Goal: Task Accomplishment & Management: Manage account settings

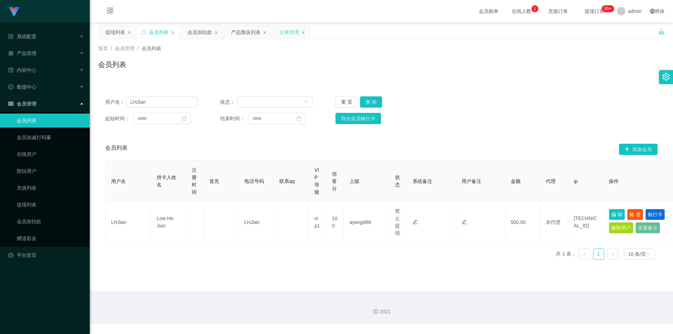
click at [281, 30] on div "注单管理" at bounding box center [289, 32] width 20 height 13
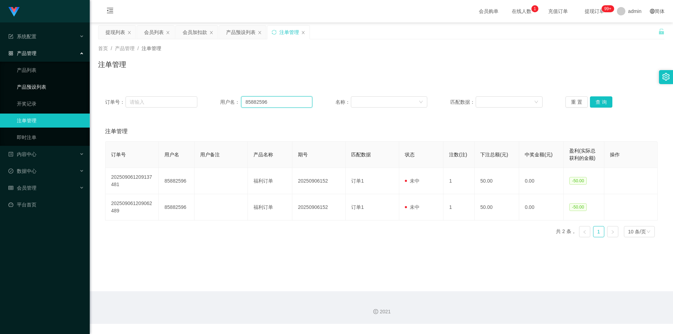
drag, startPoint x: 166, startPoint y: 91, endPoint x: 27, endPoint y: 86, distance: 139.6
click at [22, 86] on section "系统配置 系统配置列表 管理员列表 管理员分组 支付通道 产品管理 产品列表 产品预设列表 开奖记录 注单管理 即时注单 内容中心 数据中心 会员管理 会员列…" at bounding box center [336, 162] width 673 height 324
paste input "LHJian"
type input "LHJian"
click at [597, 100] on button "查 询" at bounding box center [601, 101] width 22 height 11
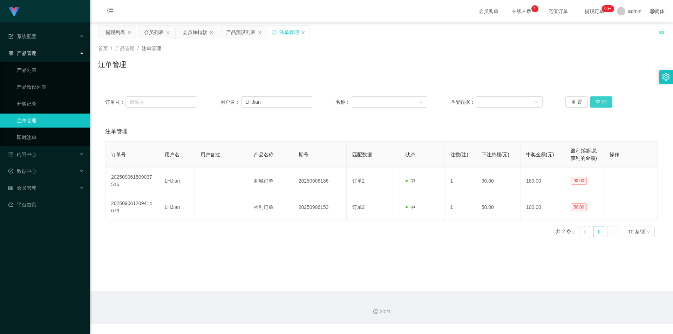
click at [597, 102] on button "查 询" at bounding box center [601, 101] width 22 height 11
drag, startPoint x: 381, startPoint y: 73, endPoint x: 249, endPoint y: 63, distance: 133.2
click at [381, 73] on div "注单管理" at bounding box center [381, 67] width 566 height 16
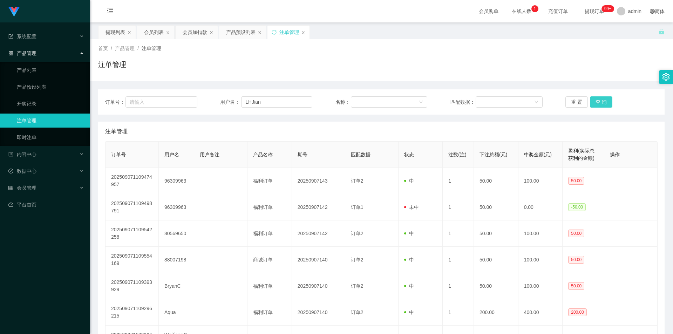
type input "LHJian"
click at [596, 101] on button "查 询" at bounding box center [601, 101] width 22 height 11
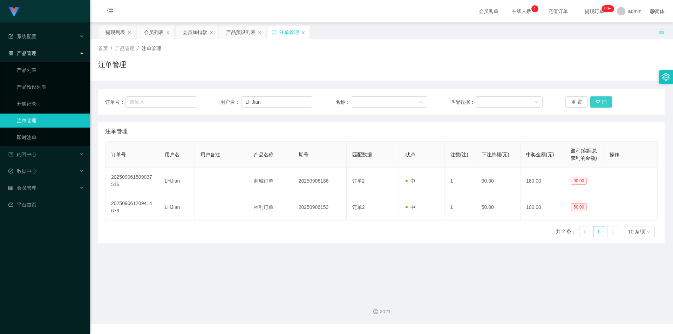
click at [596, 101] on button "查 询" at bounding box center [601, 101] width 22 height 11
drag, startPoint x: 601, startPoint y: 74, endPoint x: 633, endPoint y: 9, distance: 71.6
click at [602, 73] on div "注单管理" at bounding box center [381, 67] width 566 height 16
click at [599, 101] on button "查 询" at bounding box center [601, 101] width 22 height 11
click at [599, 101] on div "重 置 查 询" at bounding box center [611, 101] width 92 height 11
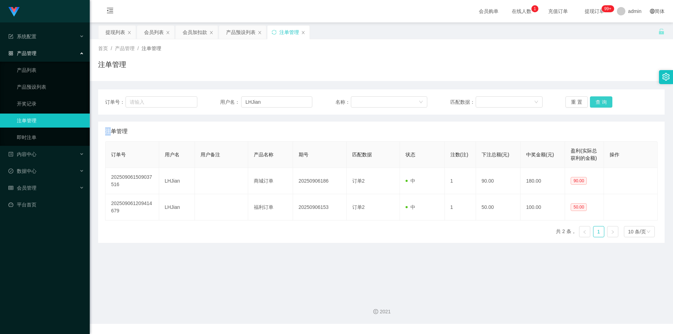
click at [599, 101] on button "查 询" at bounding box center [601, 101] width 22 height 11
click at [39, 233] on div "系统配置 产品管理 产品列表 产品预设列表 开奖记录 注单管理 即时注单 内容中心 数据中心 会员管理 平台首页" at bounding box center [45, 167] width 90 height 334
drag, startPoint x: 265, startPoint y: 101, endPoint x: 123, endPoint y: 93, distance: 142.2
click at [123, 93] on div "订单号： 用户名： LHJian 名称： 匹配数据： 重 置 查 询" at bounding box center [381, 101] width 566 height 25
click at [274, 30] on icon "图标: sync" at bounding box center [274, 32] width 5 height 5
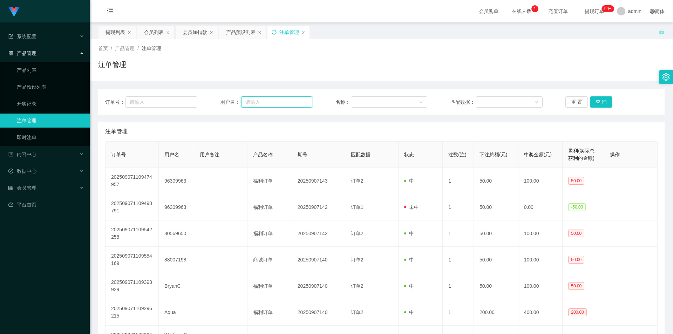
click at [263, 99] on input "text" at bounding box center [276, 101] width 71 height 11
paste input "LHJian"
type input "LHJian"
click at [601, 98] on button "查 询" at bounding box center [601, 101] width 22 height 11
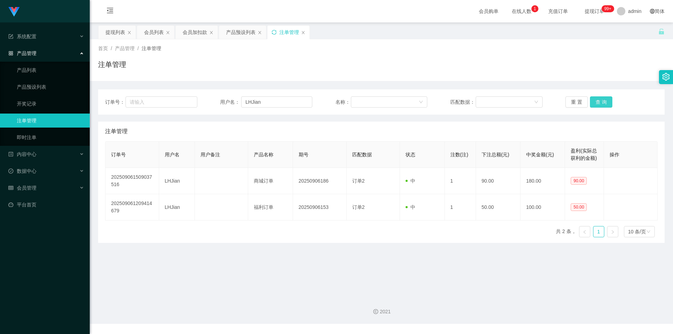
click at [601, 98] on button "查 询" at bounding box center [601, 101] width 22 height 11
drag, startPoint x: 613, startPoint y: 55, endPoint x: 625, endPoint y: 28, distance: 29.2
click at [614, 53] on div "首页 / 产品管理 / 注单管理 / 注单管理" at bounding box center [381, 60] width 566 height 30
